Goal: Transaction & Acquisition: Book appointment/travel/reservation

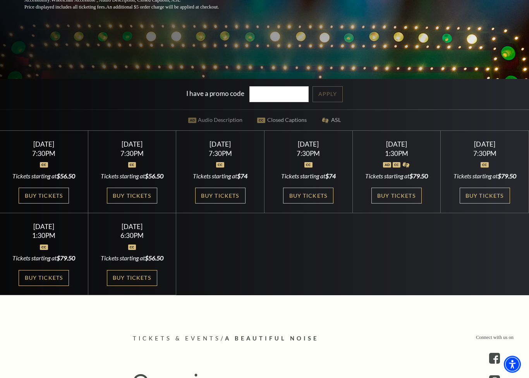
scroll to position [220, 0]
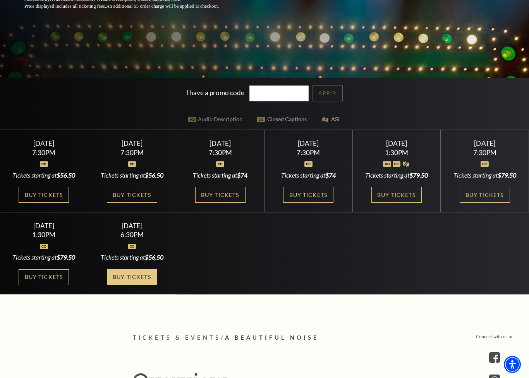
click at [120, 283] on link "Buy Tickets" at bounding box center [132, 277] width 50 height 16
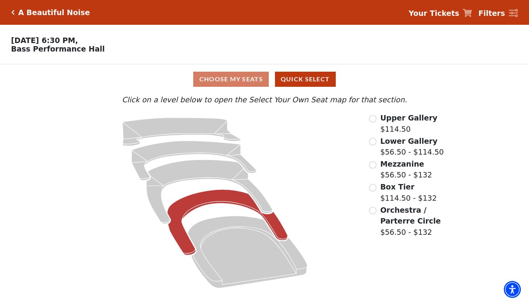
click at [192, 204] on icon "Box Tier - Seats Available: 9" at bounding box center [227, 221] width 120 height 65
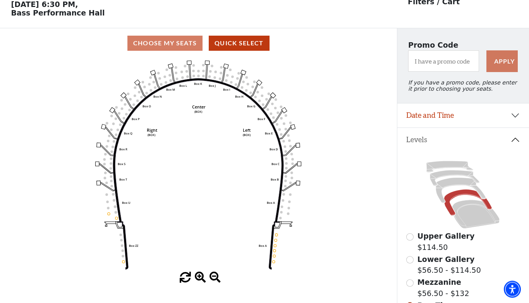
scroll to position [36, 0]
click at [152, 44] on div "Choose My Seats Quick Select" at bounding box center [198, 43] width 397 height 15
click at [152, 46] on div "Choose My Seats Quick Select" at bounding box center [198, 43] width 397 height 15
click at [230, 47] on button "Quick Select" at bounding box center [239, 43] width 61 height 15
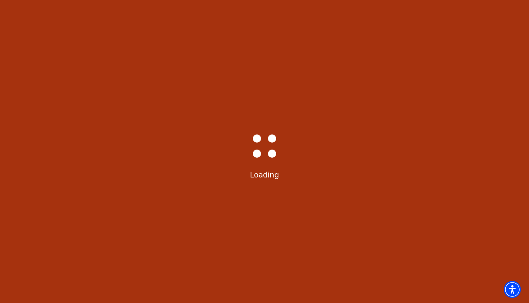
scroll to position [0, 0]
select select "6227"
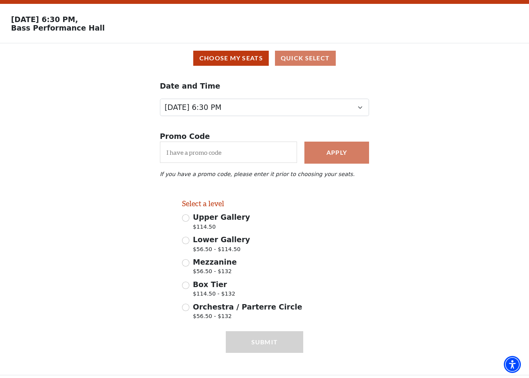
scroll to position [25, 0]
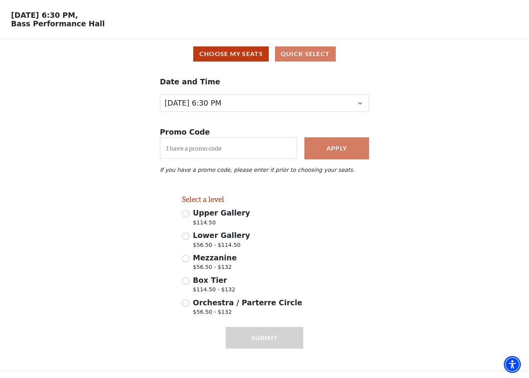
click at [139, 236] on icon at bounding box center [141, 232] width 32 height 19
radio input "true"
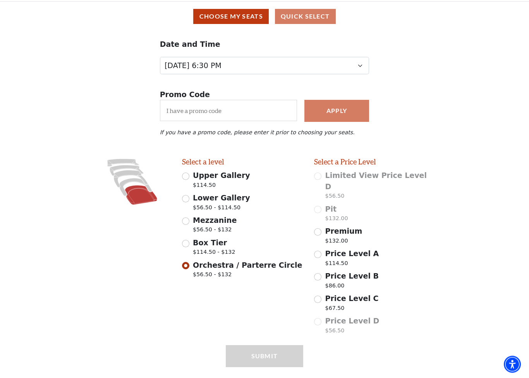
scroll to position [69, 0]
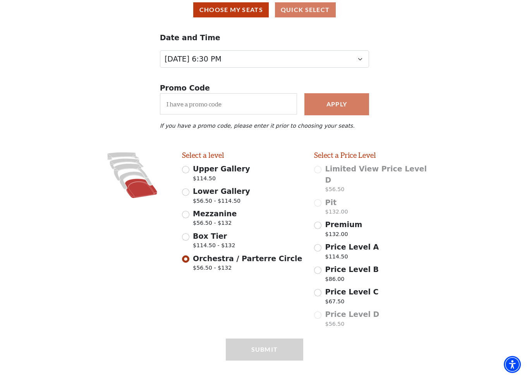
click at [317, 222] on input "Premium $132.00" at bounding box center [317, 225] width 7 height 7
radio input "true"
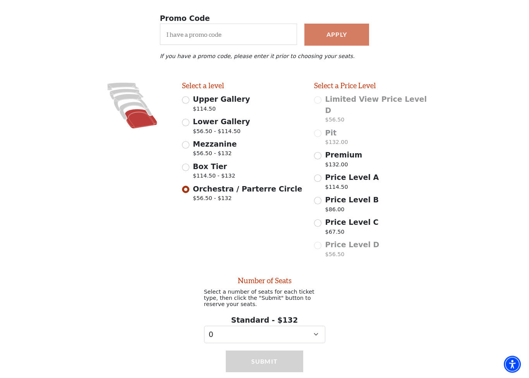
scroll to position [153, 0]
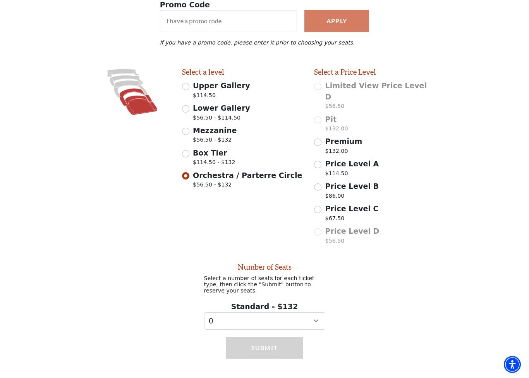
click at [130, 93] on icon at bounding box center [135, 97] width 33 height 18
radio input "true"
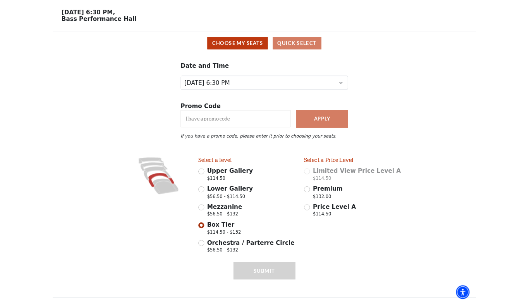
scroll to position [0, 0]
